Goal: Answer question/provide support

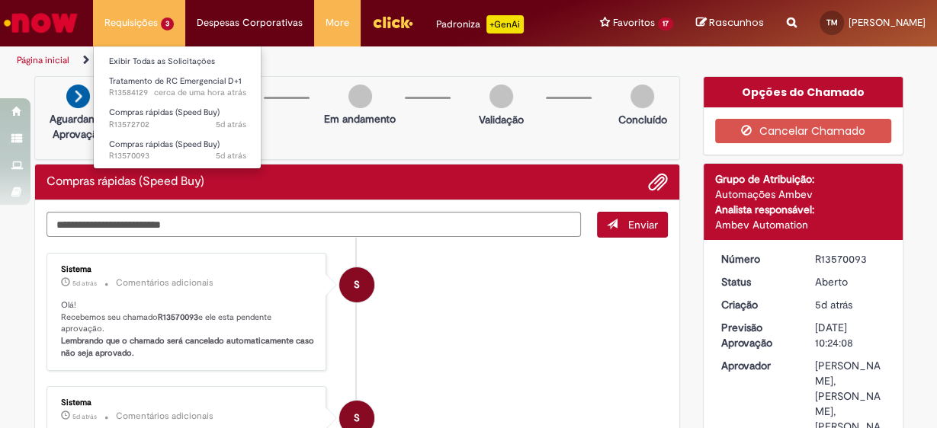
click at [143, 34] on li "Requisições 3 Exibir Todas as Solicitações Tratamento de RC Emergencial D+1 cer…" at bounding box center [139, 23] width 92 height 46
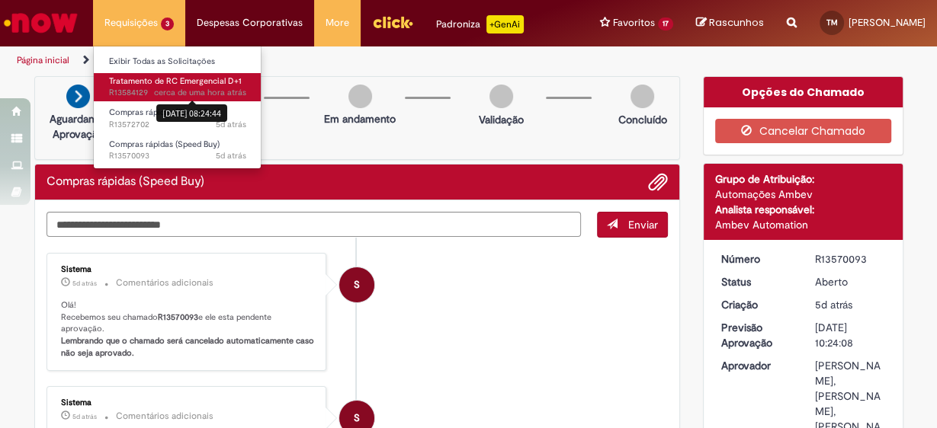
click at [160, 90] on span "cerca de uma hora atrás" at bounding box center [200, 92] width 92 height 11
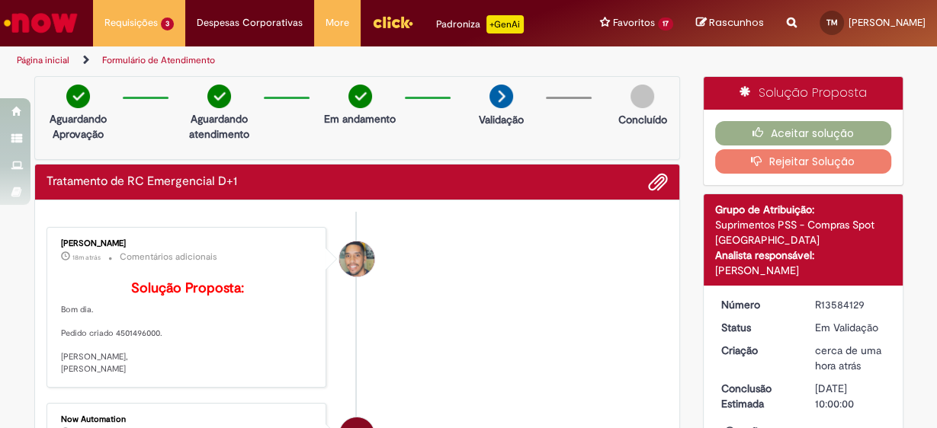
click at [110, 360] on p "Solução Proposta: Bom dia. Pedido criado 4501496000. Atenciosamente, William So…" at bounding box center [188, 328] width 254 height 94
drag, startPoint x: 108, startPoint y: 357, endPoint x: 152, endPoint y: 353, distance: 44.4
click at [152, 353] on p "Solução Proposta: Bom dia. Pedido criado 4501496000. Atenciosamente, William So…" at bounding box center [188, 328] width 254 height 94
copy p "4501496000"
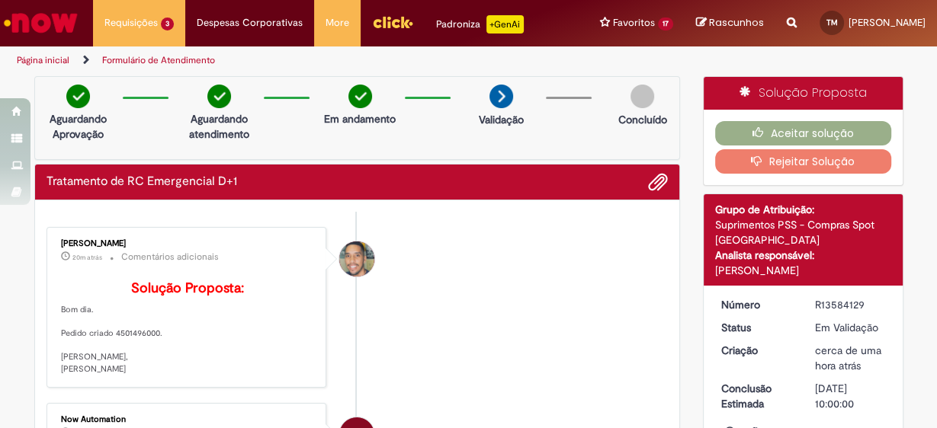
click at [711, 121] on div "Aceitar solução Rejeitar Solução" at bounding box center [802, 147] width 199 height 75
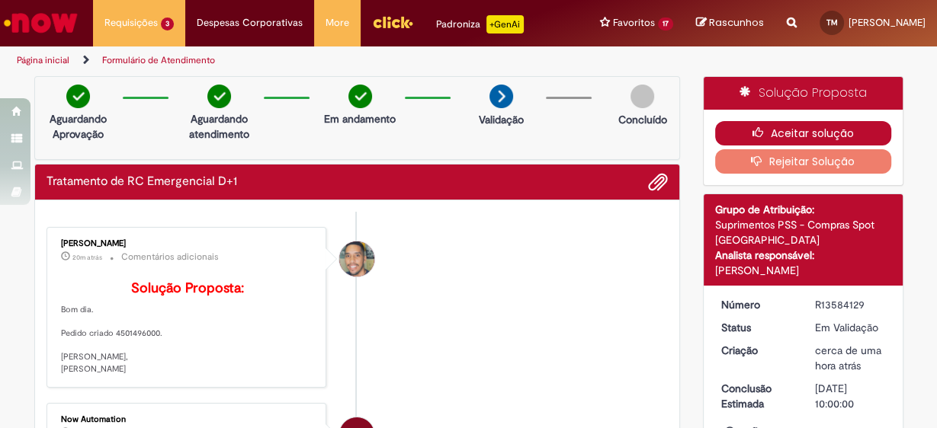
click at [727, 133] on button "Aceitar solução" at bounding box center [803, 133] width 176 height 24
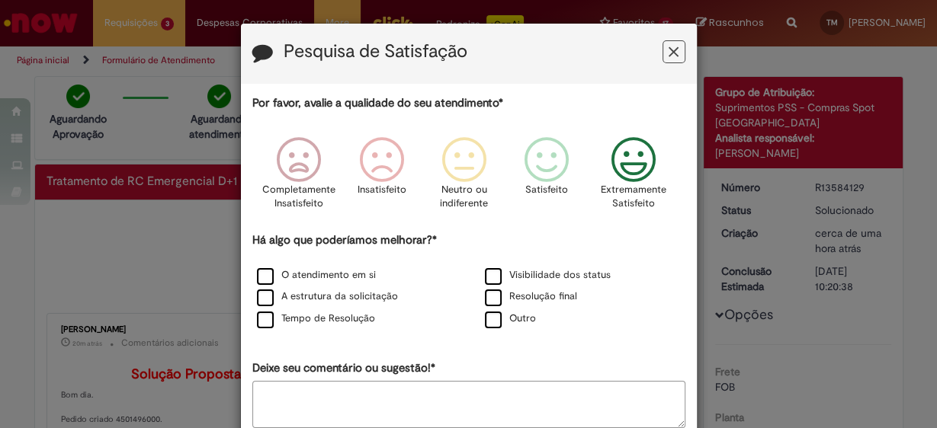
click at [626, 166] on icon "Feedback" at bounding box center [632, 160] width 57 height 46
click at [343, 270] on label "O atendimento em si" at bounding box center [316, 275] width 119 height 14
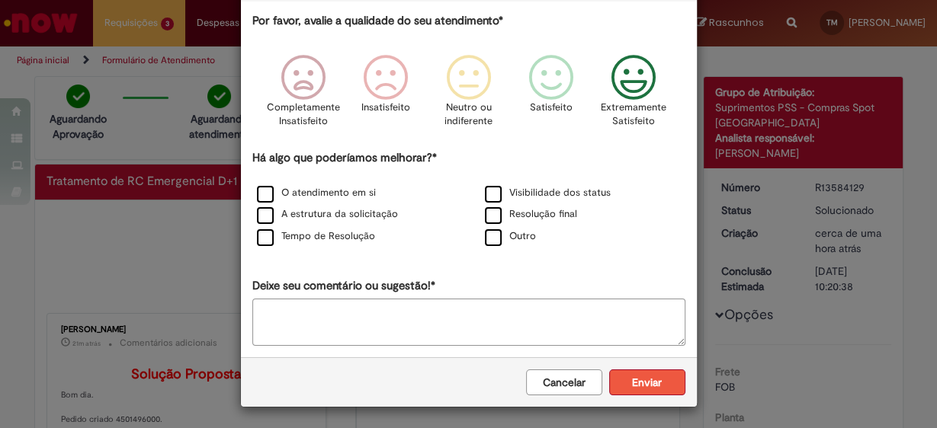
scroll to position [82, 0]
click at [655, 373] on button "Enviar" at bounding box center [647, 383] width 76 height 26
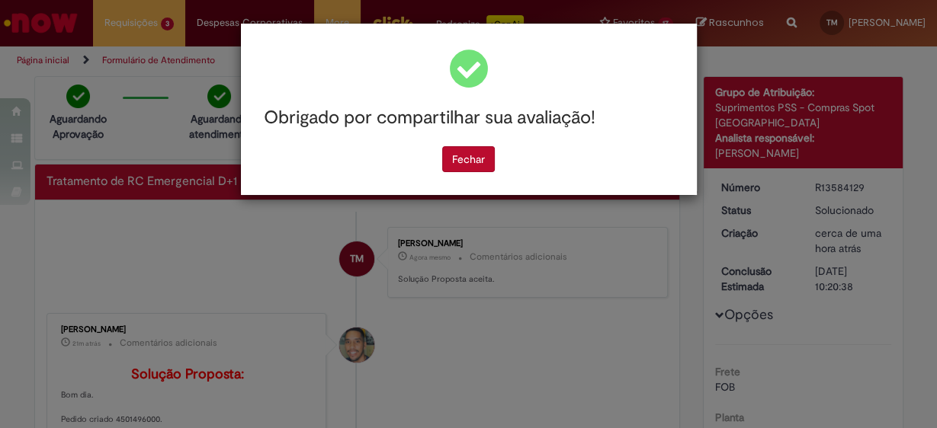
scroll to position [0, 0]
click at [459, 150] on button "Fechar" at bounding box center [468, 159] width 53 height 26
